Goal: Check status: Check status

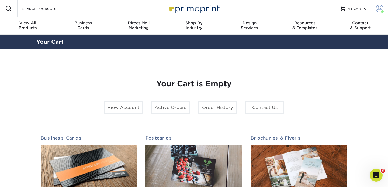
click at [378, 10] on span at bounding box center [380, 9] width 8 height 8
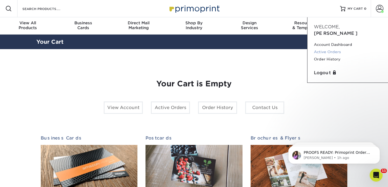
click at [334, 48] on link "Active Orders" at bounding box center [348, 51] width 68 height 7
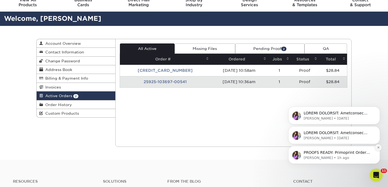
click at [379, 149] on icon "Dismiss notification" at bounding box center [378, 147] width 3 height 3
click at [378, 147] on icon "Dismiss notification" at bounding box center [378, 147] width 3 height 3
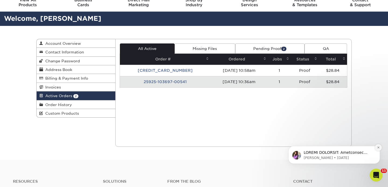
click at [379, 147] on icon "Dismiss notification" at bounding box center [378, 147] width 3 height 3
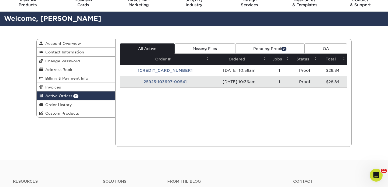
click at [172, 83] on td "25925-103697-00541" at bounding box center [165, 81] width 91 height 11
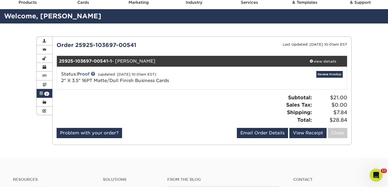
scroll to position [25, 0]
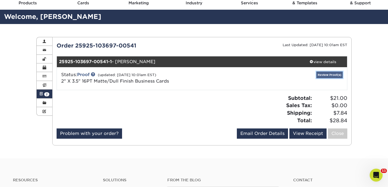
click at [327, 76] on link "Review Proof(s)" at bounding box center [330, 74] width 26 height 7
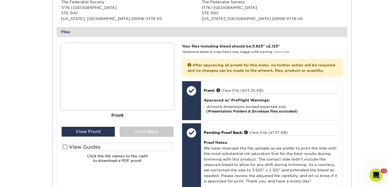
scroll to position [217, 0]
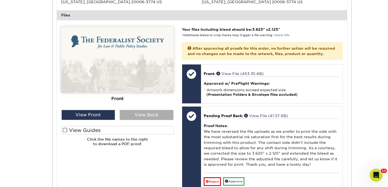
click at [130, 119] on div "View Back" at bounding box center [147, 115] width 54 height 10
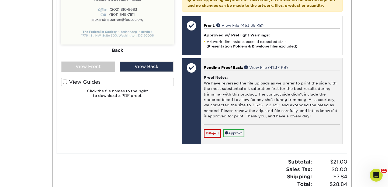
scroll to position [268, 0]
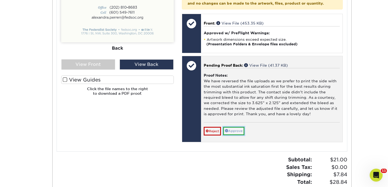
click at [233, 135] on link "Approve" at bounding box center [233, 131] width 21 height 8
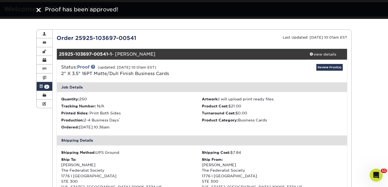
scroll to position [27, 0]
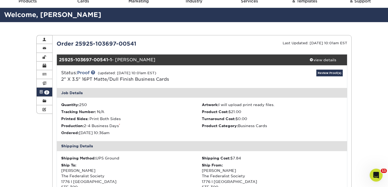
click at [182, 72] on div "Status: Proof (updated: 09/30/2025 10:01am EST) 2" X 3.5" 16PT Matte/Dull Finis…" at bounding box center [153, 76] width 193 height 13
click at [43, 92] on span at bounding box center [41, 92] width 4 height 4
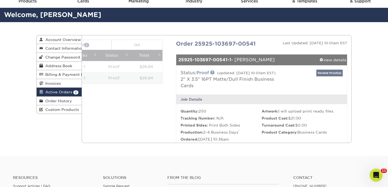
scroll to position [0, 0]
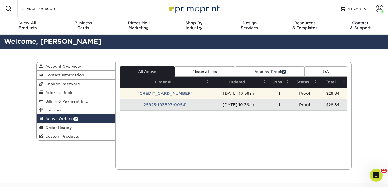
click at [154, 94] on td "25924-105812-00541" at bounding box center [165, 93] width 91 height 11
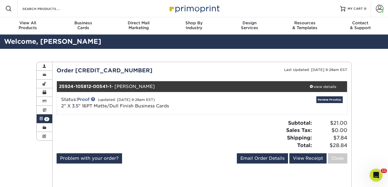
scroll to position [5, 0]
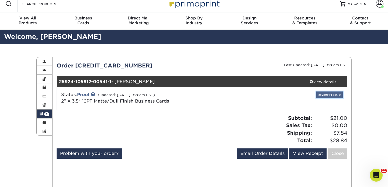
click at [319, 95] on link "Review Proof(s)" at bounding box center [330, 94] width 26 height 7
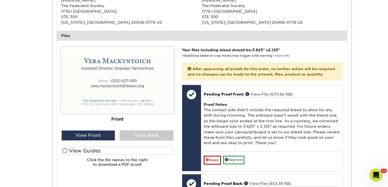
scroll to position [197, 0]
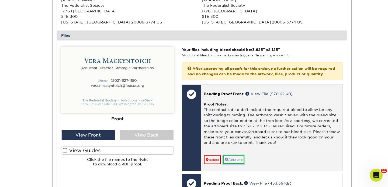
click at [238, 163] on link "Approve" at bounding box center [233, 159] width 21 height 8
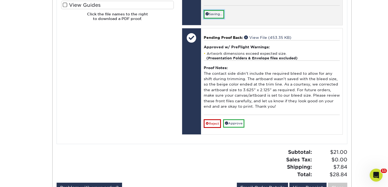
scroll to position [356, 0]
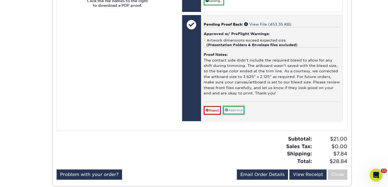
click at [236, 114] on link "Approve" at bounding box center [233, 110] width 21 height 8
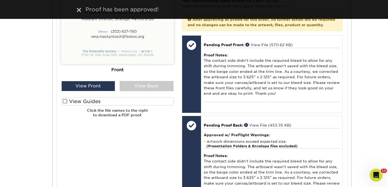
scroll to position [211, 0]
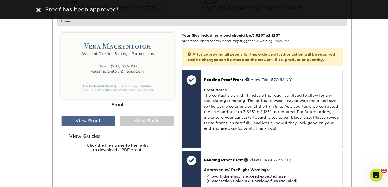
click at [98, 116] on div "View Front" at bounding box center [88, 121] width 54 height 10
click at [99, 122] on div "View Front" at bounding box center [88, 121] width 54 height 10
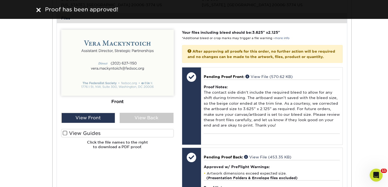
scroll to position [217, 0]
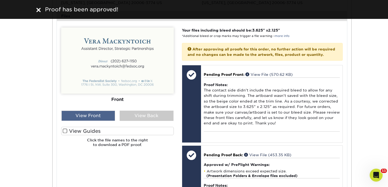
click at [95, 117] on div "View Front" at bounding box center [88, 116] width 54 height 10
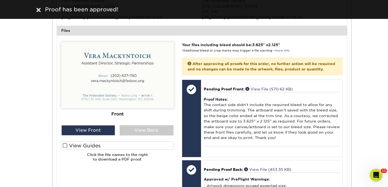
scroll to position [202, 0]
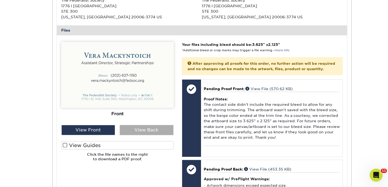
click at [133, 129] on div "View Back" at bounding box center [147, 130] width 54 height 10
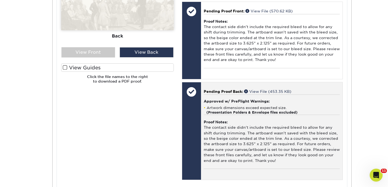
scroll to position [0, 0]
